Goal: Information Seeking & Learning: Learn about a topic

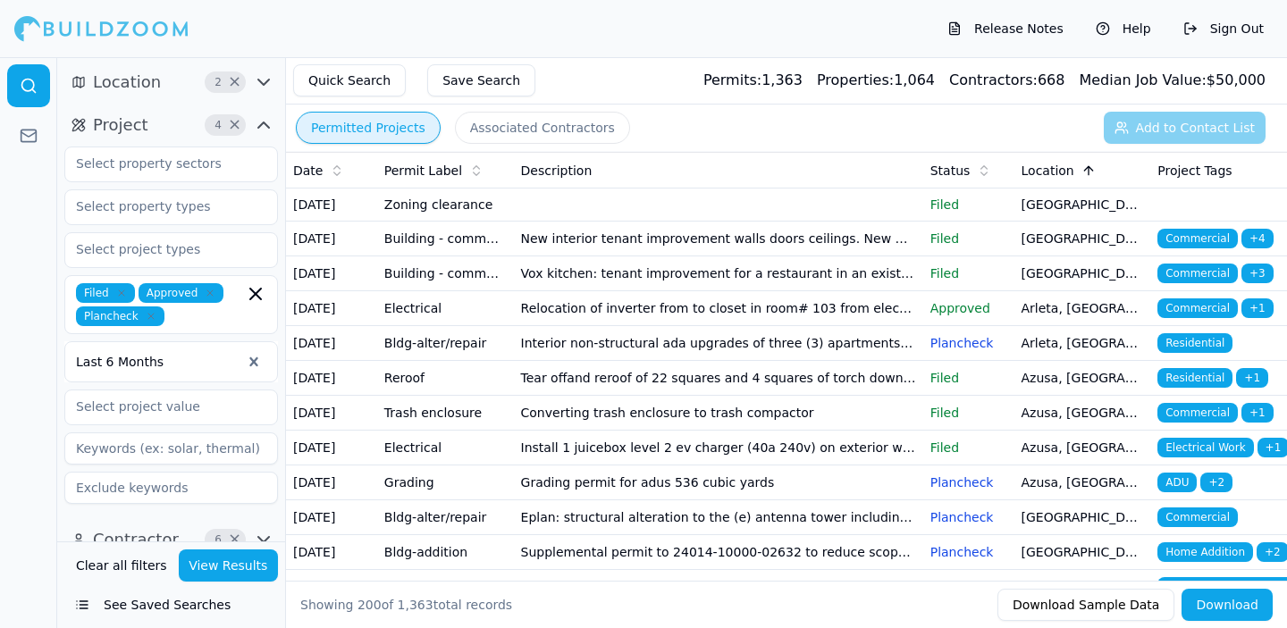
scroll to position [5782, 0]
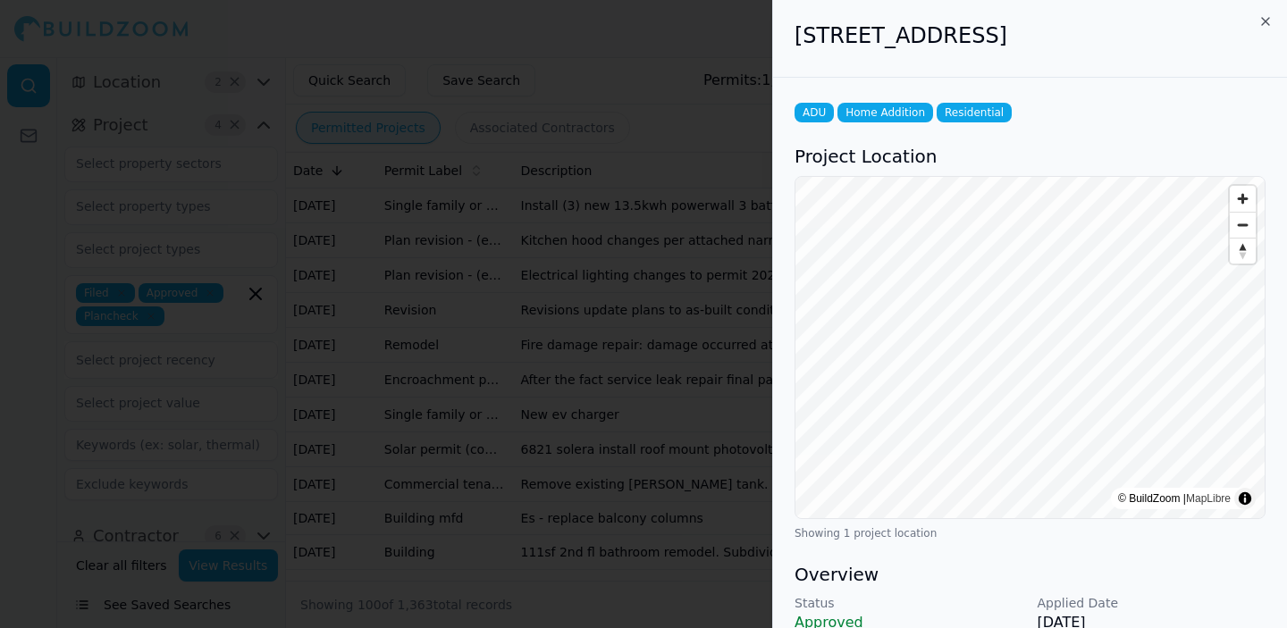
scroll to position [559, 0]
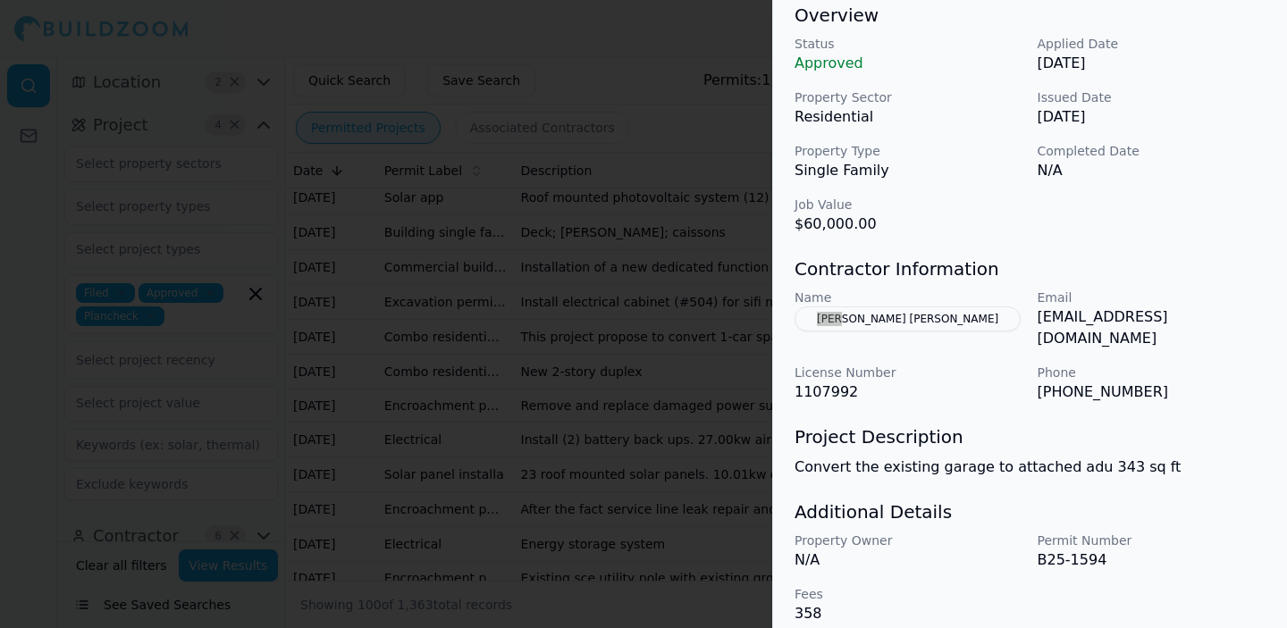
click at [674, 71] on div at bounding box center [643, 314] width 1287 height 628
